Goal: Transaction & Acquisition: Purchase product/service

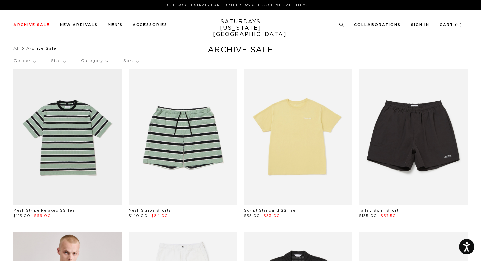
click at [103, 64] on p "Category" at bounding box center [94, 60] width 27 height 15
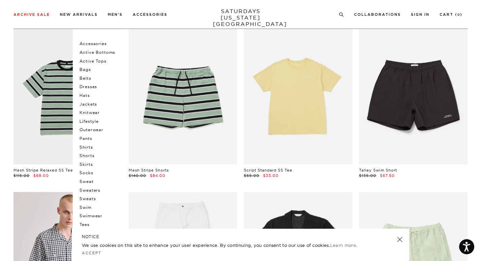
scroll to position [38, 0]
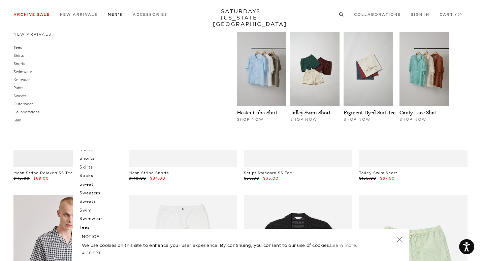
click at [119, 11] on li "Men's New Arrivals Tees Shirts Shorts Swimwear Knitwear Pants Sweats Outerwear" at bounding box center [115, 14] width 15 height 6
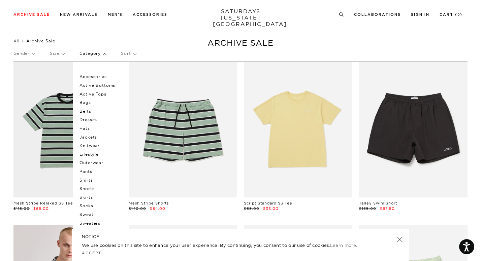
scroll to position [0, 0]
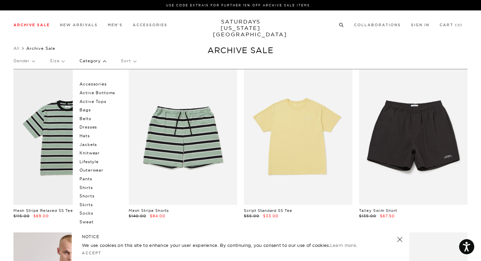
click at [343, 26] on circle at bounding box center [341, 24] width 3 height 3
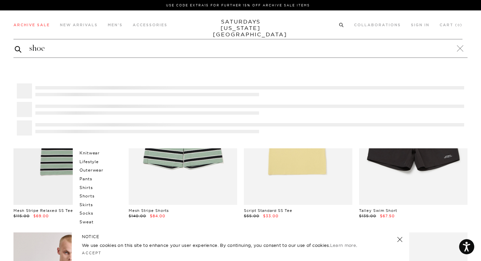
type input "shoe"
click at [15, 45] on button "submit" at bounding box center [18, 49] width 7 height 8
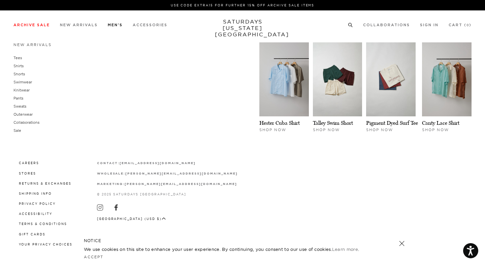
click at [120, 24] on link "Men's" at bounding box center [115, 25] width 15 height 4
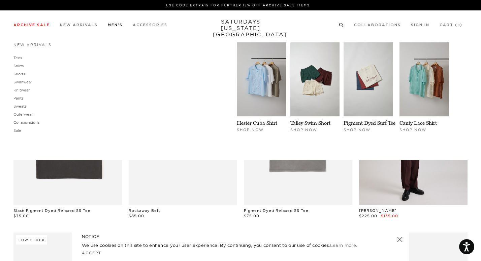
click at [25, 124] on link "Collaborations" at bounding box center [26, 122] width 26 height 5
